Goal: Task Accomplishment & Management: Use online tool/utility

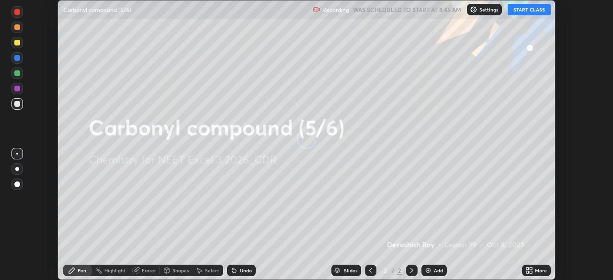
scroll to position [280, 612]
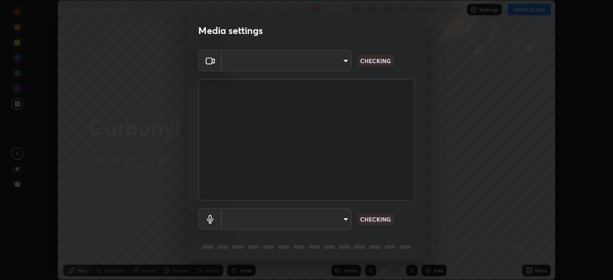
type input "4754043b5410746a580f0857bf65dcb3e44c8021038309057b6ae6a47b5825dd"
click at [341, 216] on body "Erase all Carbonyl compound (5/6) Recording WAS SCHEDULED TO START AT 8:45 AM S…" at bounding box center [306, 140] width 613 height 280
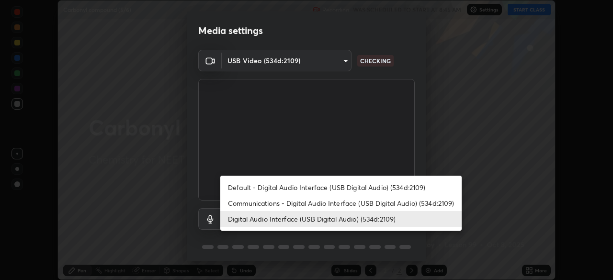
click at [345, 202] on li "Communications - Digital Audio Interface (USB Digital Audio) (534d:2109)" at bounding box center [340, 203] width 241 height 16
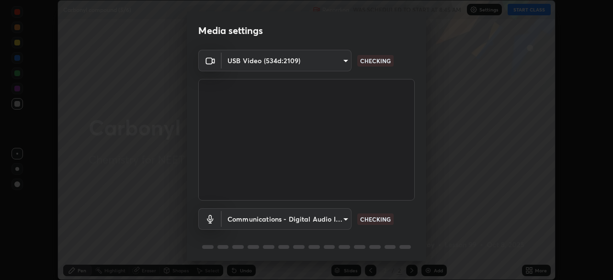
click at [333, 220] on body "Erase all Carbonyl compound (5/6) Recording WAS SCHEDULED TO START AT 8:45 AM S…" at bounding box center [306, 140] width 613 height 280
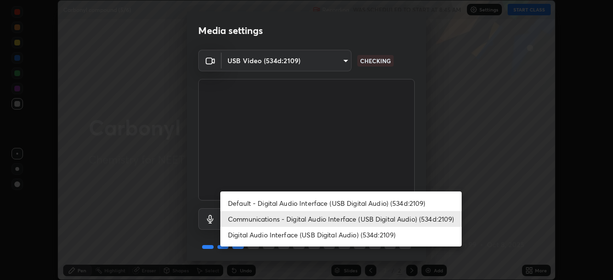
click at [343, 229] on li "Digital Audio Interface (USB Digital Audio) (534d:2109)" at bounding box center [340, 235] width 241 height 16
type input "d8aeabf0df218d2c9e7e5b4c25d57d80d09e4a7162613cdda7a62a0400046789"
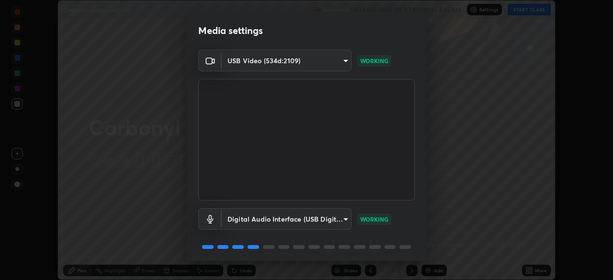
scroll to position [34, 0]
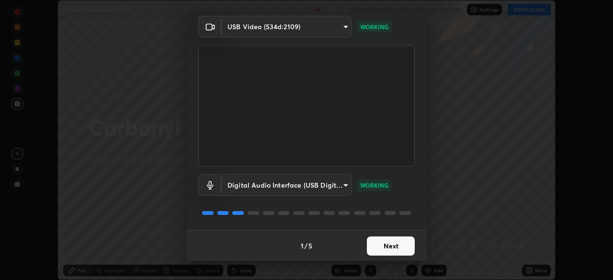
click at [390, 244] on button "Next" at bounding box center [391, 246] width 48 height 19
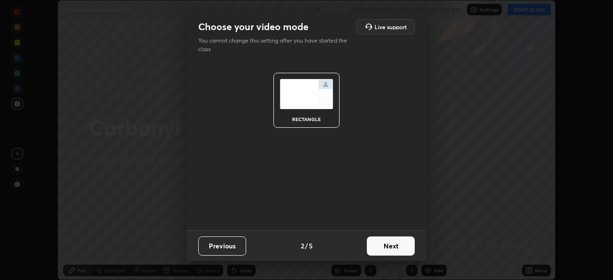
click at [388, 246] on button "Next" at bounding box center [391, 246] width 48 height 19
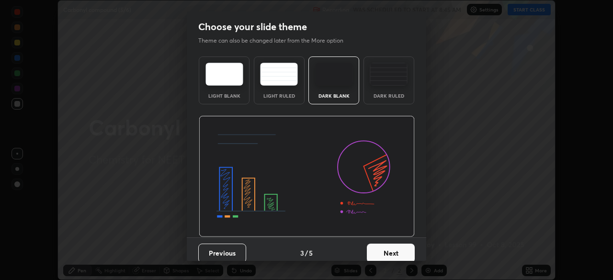
click at [389, 248] on button "Next" at bounding box center [391, 253] width 48 height 19
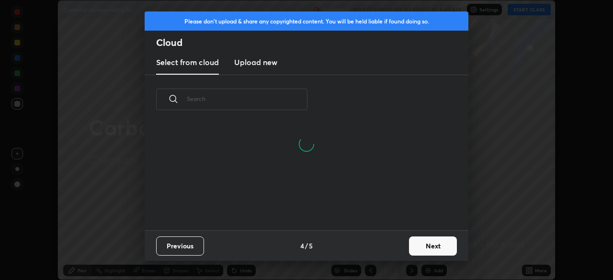
click at [426, 244] on button "Next" at bounding box center [433, 246] width 48 height 19
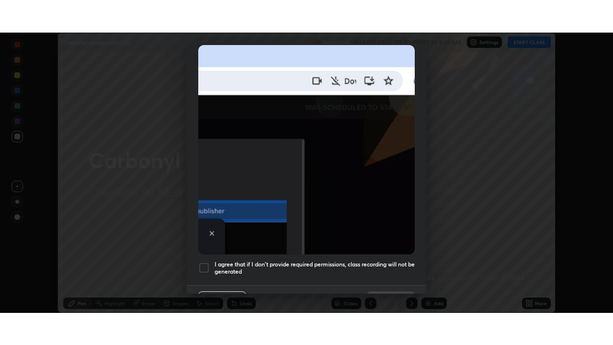
scroll to position [229, 0]
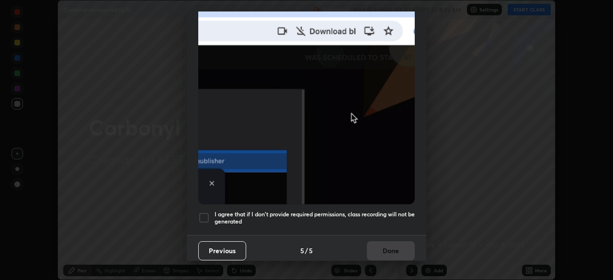
click at [350, 211] on h5 "I agree that if I don't provide required permissions, class recording will not …" at bounding box center [314, 218] width 200 height 15
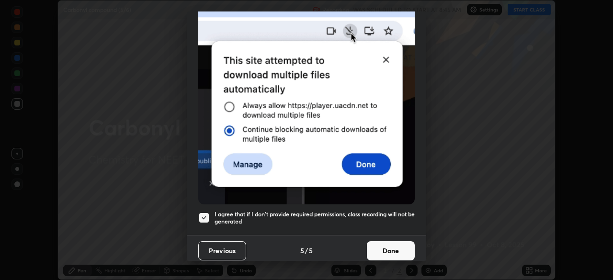
click at [374, 241] on button "Done" at bounding box center [391, 250] width 48 height 19
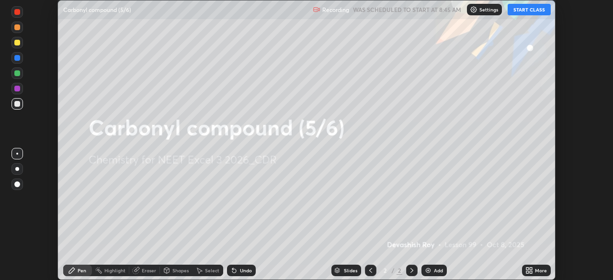
click at [529, 8] on button "START CLASS" at bounding box center [528, 9] width 43 height 11
click at [539, 269] on div "More" at bounding box center [541, 270] width 12 height 5
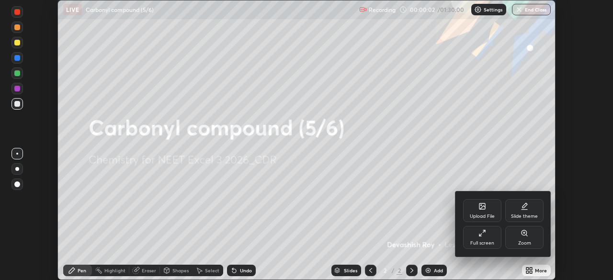
click at [482, 234] on icon at bounding box center [482, 233] width 8 height 8
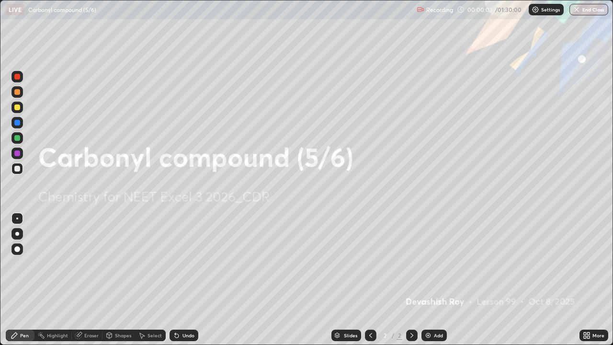
scroll to position [345, 613]
click at [431, 280] on div "Add" at bounding box center [433, 334] width 25 height 11
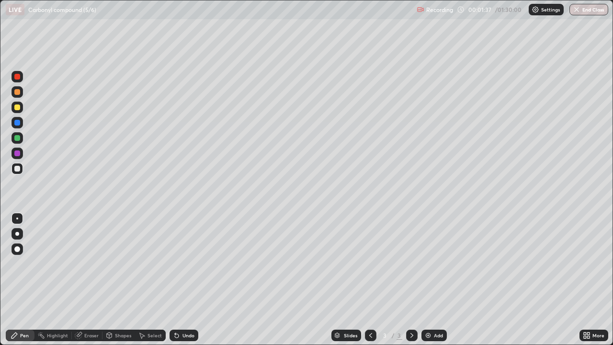
click at [16, 110] on div at bounding box center [17, 107] width 6 height 6
click at [191, 280] on div "Undo" at bounding box center [183, 334] width 29 height 11
click at [17, 169] on div at bounding box center [17, 169] width 6 height 6
click at [145, 280] on div "Select" at bounding box center [150, 334] width 31 height 11
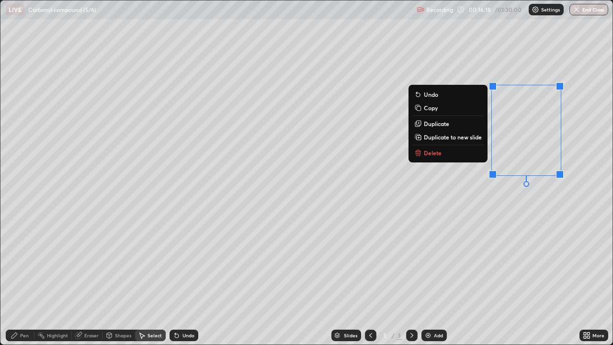
click at [448, 157] on button "Delete" at bounding box center [447, 152] width 71 height 11
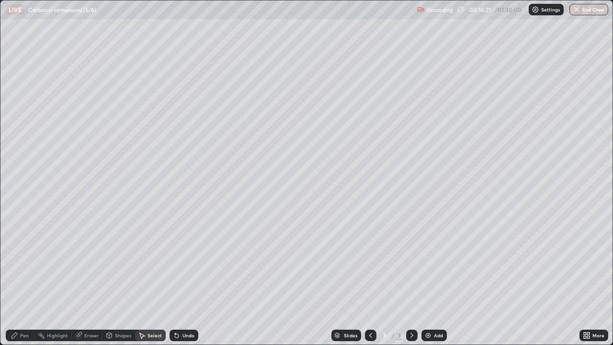
click at [14, 280] on icon at bounding box center [14, 335] width 6 height 6
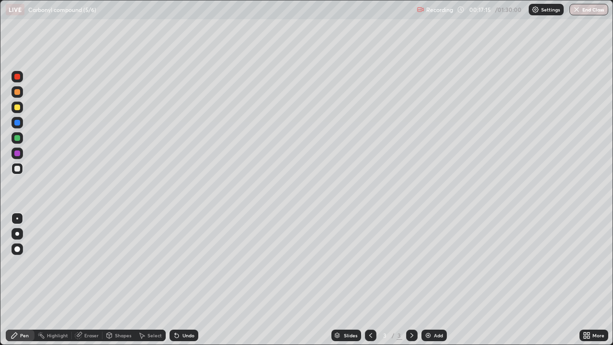
click at [85, 280] on div "Eraser" at bounding box center [91, 335] width 14 height 5
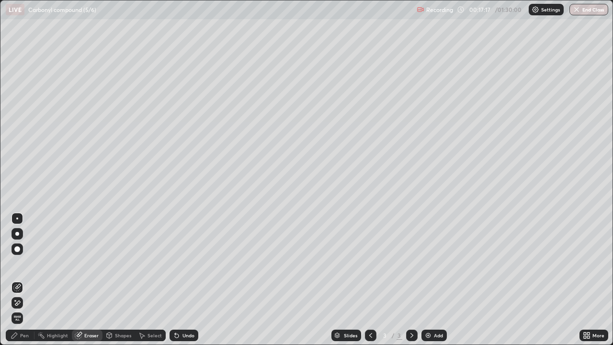
click at [18, 280] on icon at bounding box center [15, 335] width 8 height 8
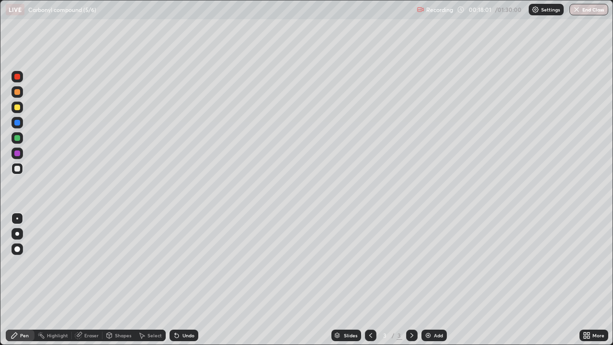
click at [116, 280] on div "Shapes" at bounding box center [123, 335] width 16 height 5
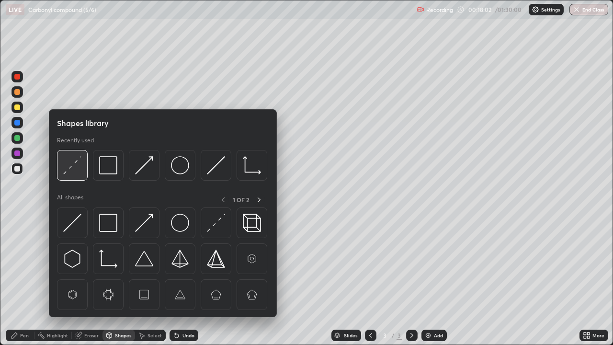
click at [74, 173] on img at bounding box center [72, 165] width 18 height 18
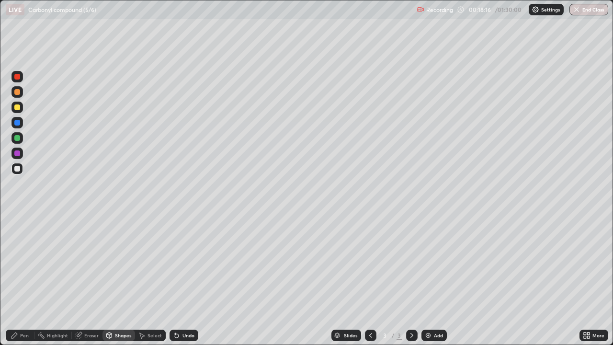
click at [19, 280] on div "Pen" at bounding box center [20, 334] width 29 height 11
click at [434, 280] on div "Add" at bounding box center [433, 334] width 25 height 11
click at [368, 280] on icon at bounding box center [371, 335] width 8 height 8
click at [410, 280] on icon at bounding box center [412, 335] width 8 height 8
click at [116, 280] on div "Shapes" at bounding box center [118, 334] width 33 height 11
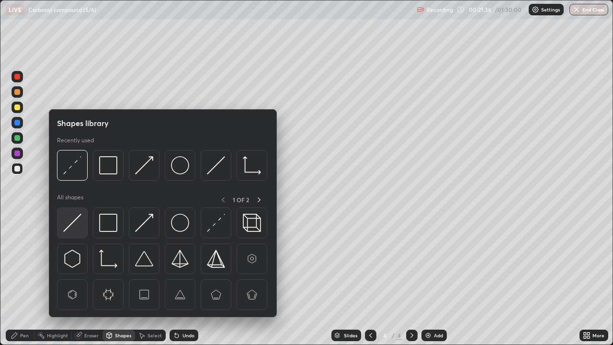
click at [74, 224] on img at bounding box center [72, 223] width 18 height 18
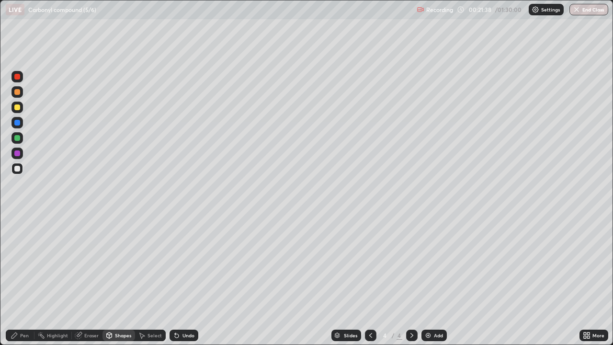
click at [25, 280] on div "Pen" at bounding box center [24, 335] width 9 height 5
click at [177, 280] on div "Undo" at bounding box center [182, 335] width 33 height 19
click at [120, 280] on div "Shapes" at bounding box center [118, 334] width 33 height 11
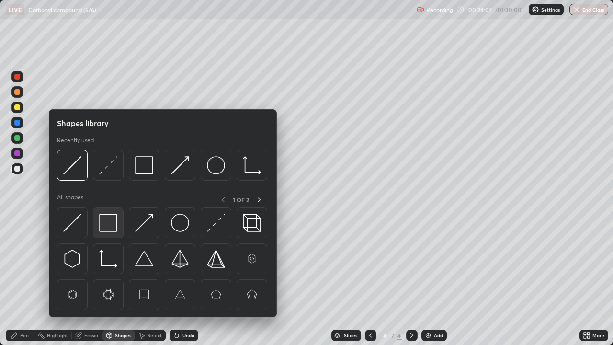
click at [110, 227] on img at bounding box center [108, 223] width 18 height 18
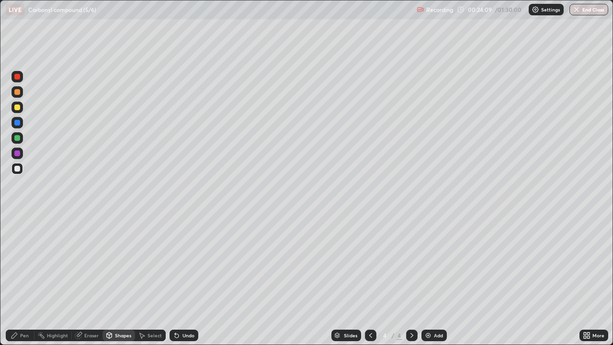
click at [88, 280] on div "Eraser" at bounding box center [91, 335] width 14 height 5
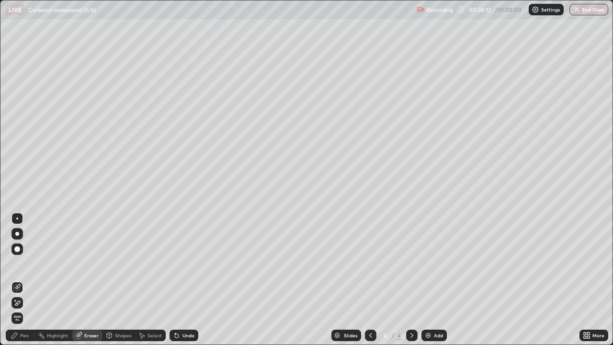
click at [120, 280] on div "Shapes" at bounding box center [123, 335] width 16 height 5
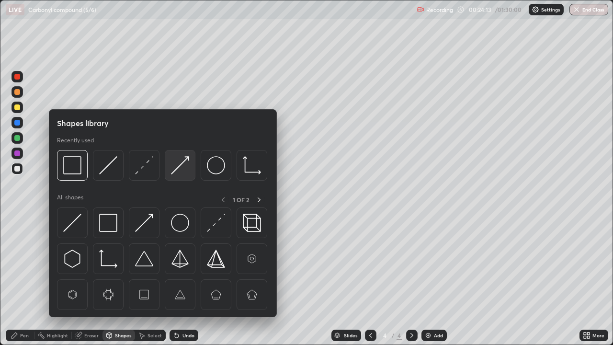
click at [171, 171] on img at bounding box center [180, 165] width 18 height 18
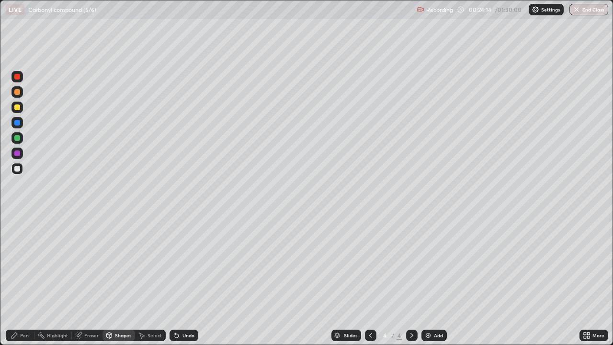
click at [117, 280] on div "Shapes" at bounding box center [118, 334] width 33 height 11
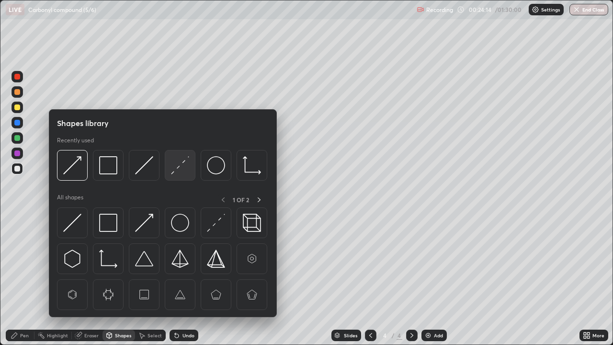
click at [174, 172] on img at bounding box center [180, 165] width 18 height 18
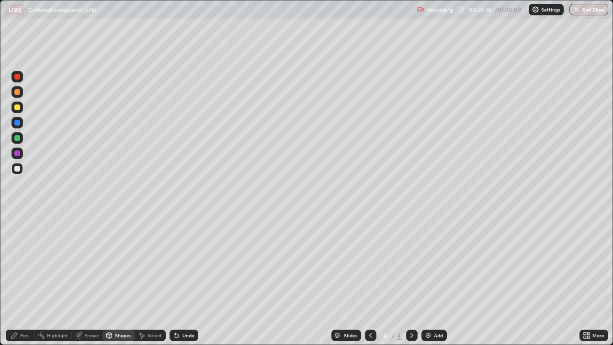
click at [19, 124] on div at bounding box center [17, 123] width 6 height 6
click at [21, 280] on div "Pen" at bounding box center [24, 335] width 9 height 5
click at [439, 280] on div "Add" at bounding box center [438, 335] width 9 height 5
click at [18, 169] on div at bounding box center [17, 169] width 6 height 6
click at [123, 280] on div "Shapes" at bounding box center [123, 335] width 16 height 5
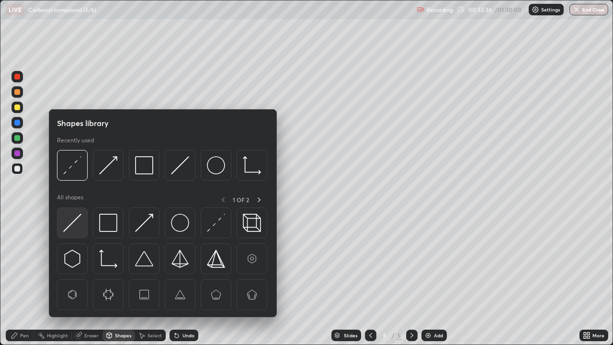
click at [76, 221] on img at bounding box center [72, 223] width 18 height 18
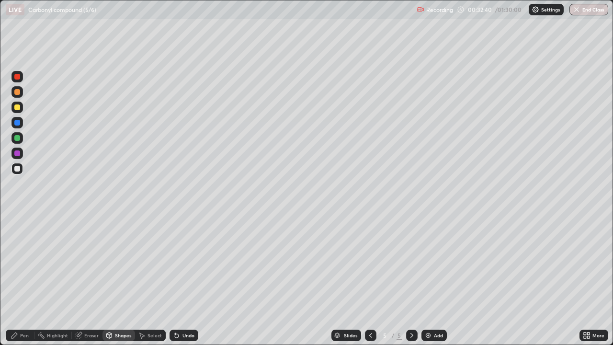
click at [21, 280] on div "Pen" at bounding box center [20, 334] width 29 height 11
click at [185, 280] on div "Undo" at bounding box center [183, 334] width 29 height 11
click at [182, 280] on div "Undo" at bounding box center [188, 335] width 12 height 5
click at [178, 280] on icon at bounding box center [177, 335] width 8 height 8
click at [175, 280] on icon at bounding box center [175, 333] width 1 height 1
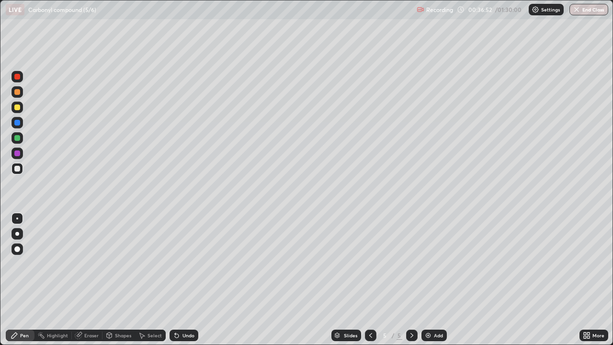
click at [187, 280] on div "Undo" at bounding box center [188, 335] width 12 height 5
click at [184, 280] on div "Undo" at bounding box center [183, 334] width 29 height 11
click at [182, 280] on div "Undo" at bounding box center [188, 335] width 12 height 5
click at [429, 280] on img at bounding box center [428, 335] width 8 height 8
click at [175, 280] on icon at bounding box center [177, 336] width 4 height 4
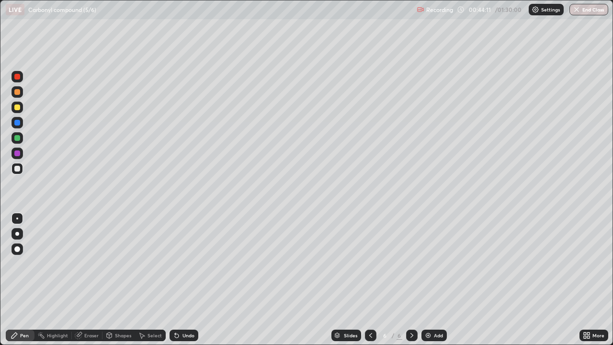
click at [173, 280] on icon at bounding box center [177, 335] width 8 height 8
click at [113, 280] on div "Shapes" at bounding box center [118, 334] width 33 height 11
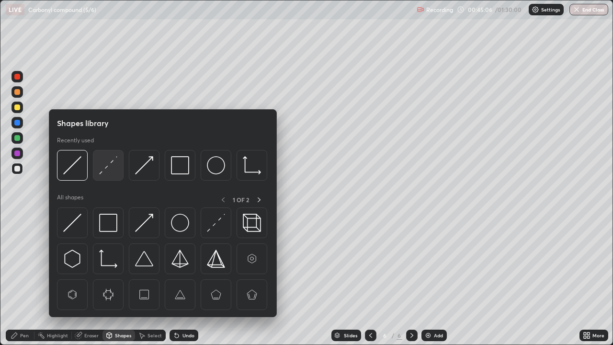
click at [110, 176] on div at bounding box center [108, 165] width 31 height 31
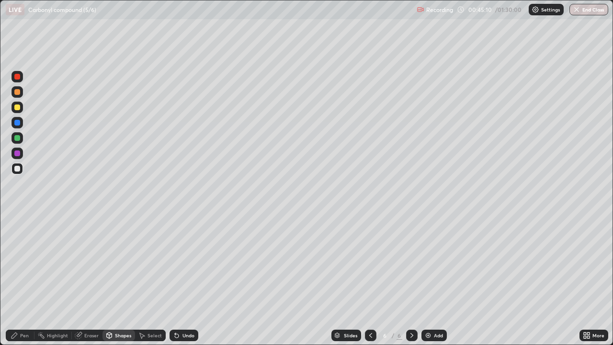
click at [21, 280] on div "Pen" at bounding box center [24, 335] width 9 height 5
click at [57, 280] on div "Highlight" at bounding box center [57, 335] width 21 height 5
click at [17, 280] on icon at bounding box center [14, 335] width 6 height 6
click at [16, 110] on div at bounding box center [17, 107] width 6 height 6
click at [18, 170] on div at bounding box center [17, 169] width 6 height 6
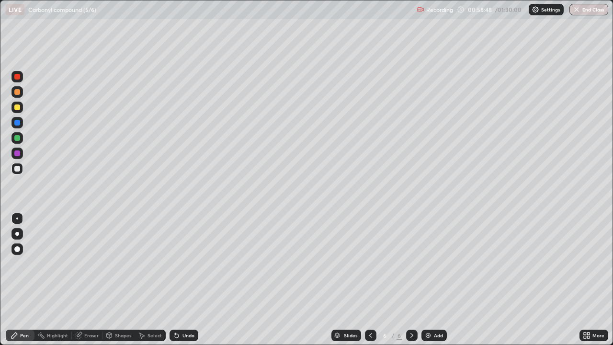
click at [182, 280] on div "Undo" at bounding box center [188, 335] width 12 height 5
click at [179, 280] on div "Undo" at bounding box center [183, 334] width 29 height 11
click at [182, 280] on div "Undo" at bounding box center [183, 334] width 29 height 11
click at [182, 280] on div "Undo" at bounding box center [188, 335] width 12 height 5
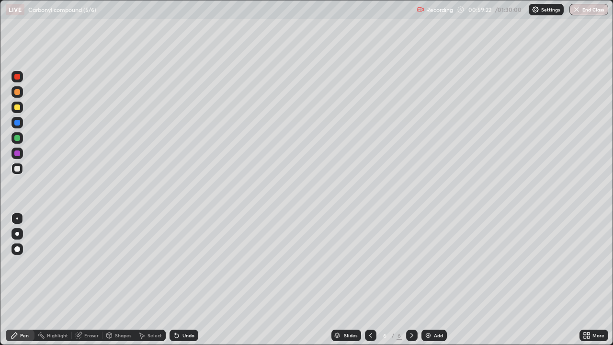
click at [179, 280] on div "Undo" at bounding box center [182, 335] width 33 height 19
click at [225, 280] on div "Slides 6 / 6 Add" at bounding box center [388, 335] width 381 height 19
click at [187, 280] on div "Undo" at bounding box center [188, 335] width 12 height 5
click at [169, 280] on div "Undo" at bounding box center [183, 334] width 29 height 11
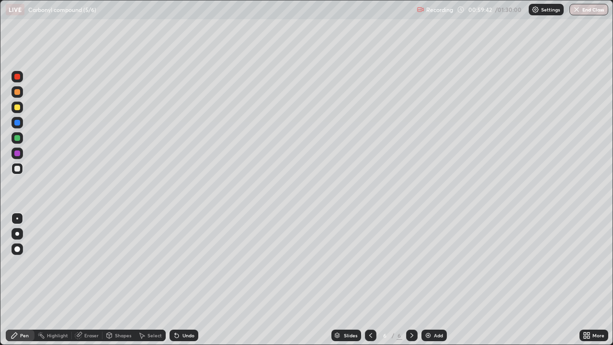
click at [175, 280] on icon at bounding box center [177, 336] width 4 height 4
click at [116, 280] on div "Shapes" at bounding box center [123, 335] width 16 height 5
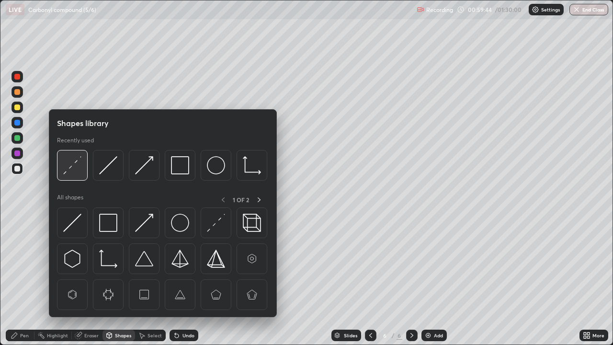
click at [77, 174] on div at bounding box center [72, 165] width 31 height 31
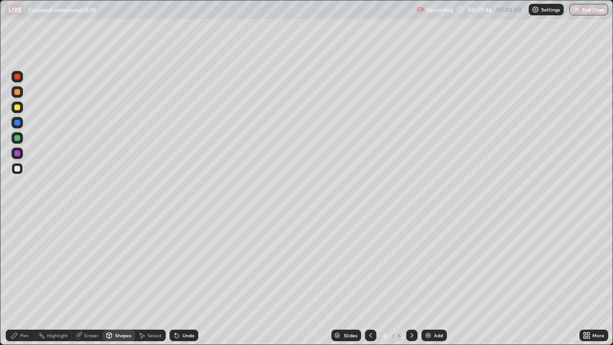
click at [18, 280] on icon at bounding box center [15, 335] width 8 height 8
click at [184, 280] on div "Undo" at bounding box center [188, 335] width 12 height 5
click at [178, 280] on icon at bounding box center [177, 335] width 8 height 8
click at [440, 280] on div "Add" at bounding box center [438, 335] width 9 height 5
click at [180, 280] on div "Undo" at bounding box center [183, 334] width 29 height 11
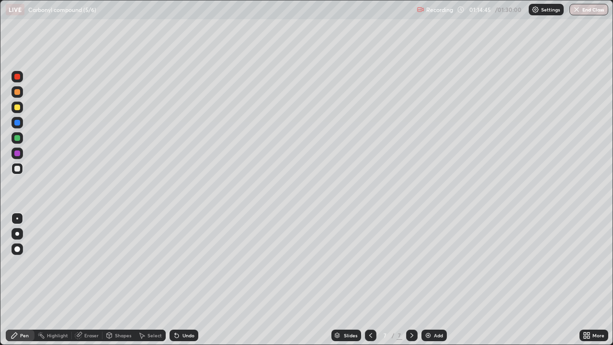
click at [179, 280] on icon at bounding box center [177, 335] width 8 height 8
click at [588, 13] on button "End Class" at bounding box center [588, 9] width 39 height 11
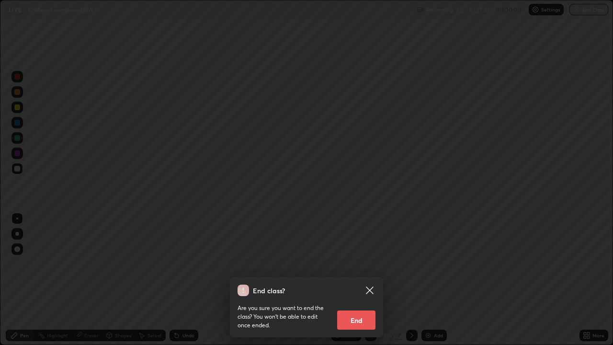
click at [365, 280] on button "End" at bounding box center [356, 319] width 38 height 19
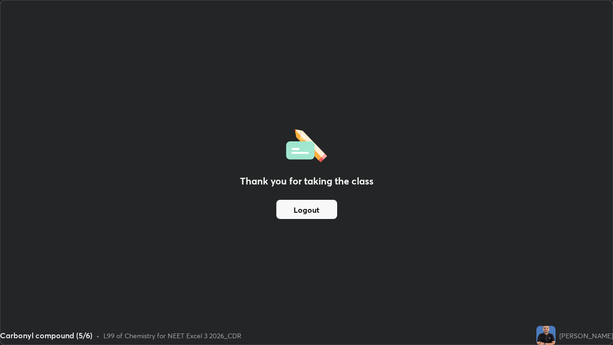
click at [321, 210] on button "Logout" at bounding box center [306, 209] width 61 height 19
